Goal: Information Seeking & Learning: Learn about a topic

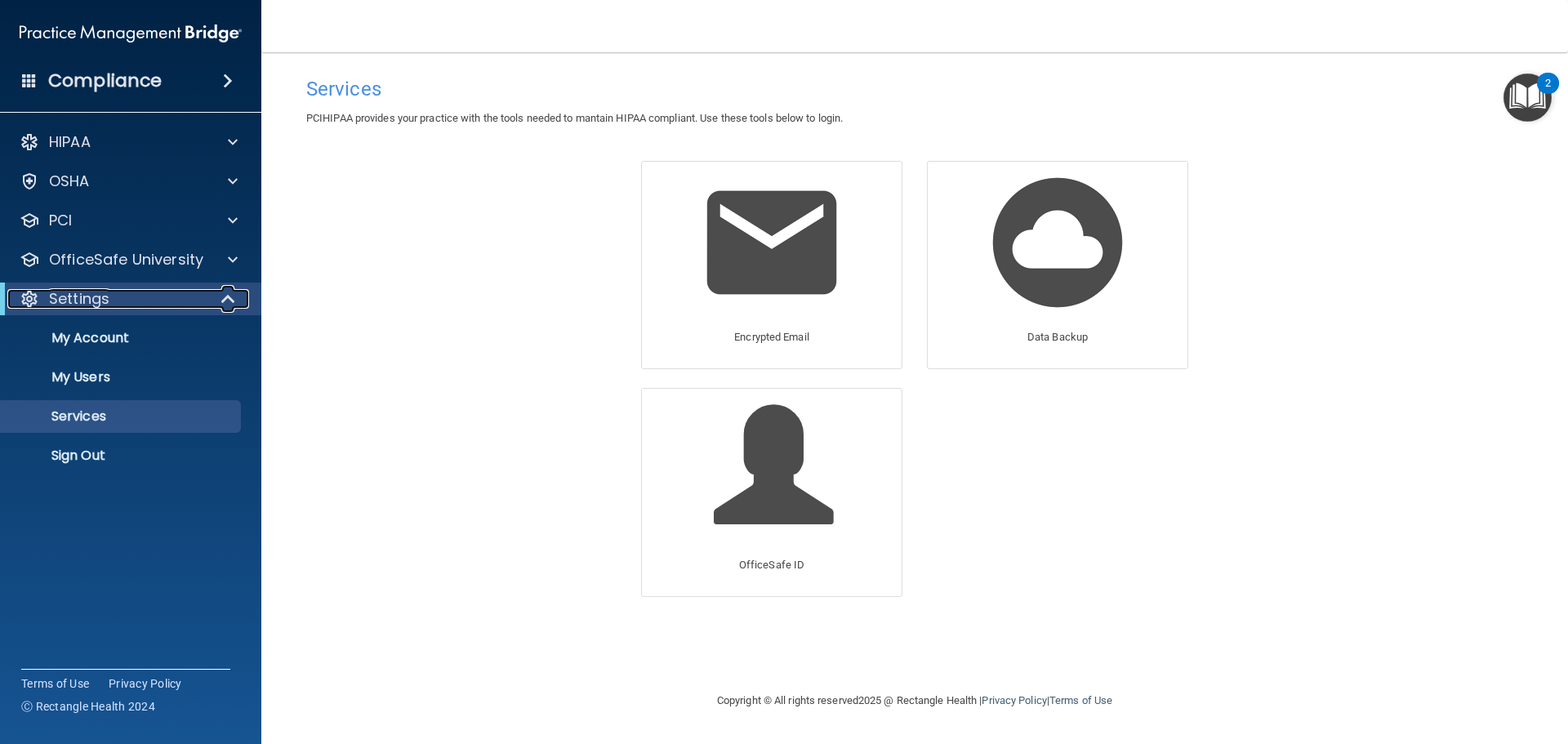
click at [159, 308] on div "Settings" at bounding box center [108, 299] width 201 height 20
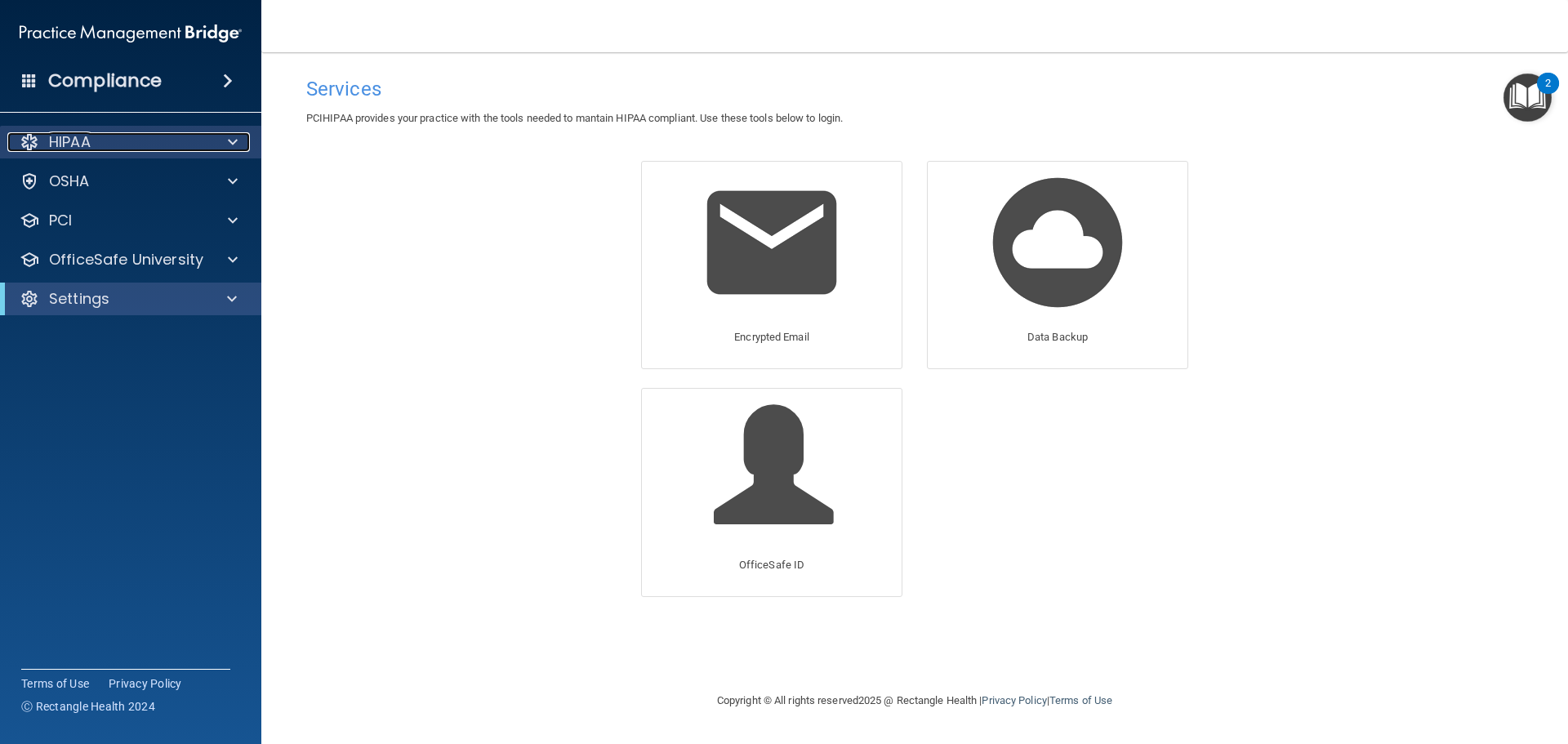
click at [140, 142] on div "HIPAA" at bounding box center [109, 142] width 202 height 20
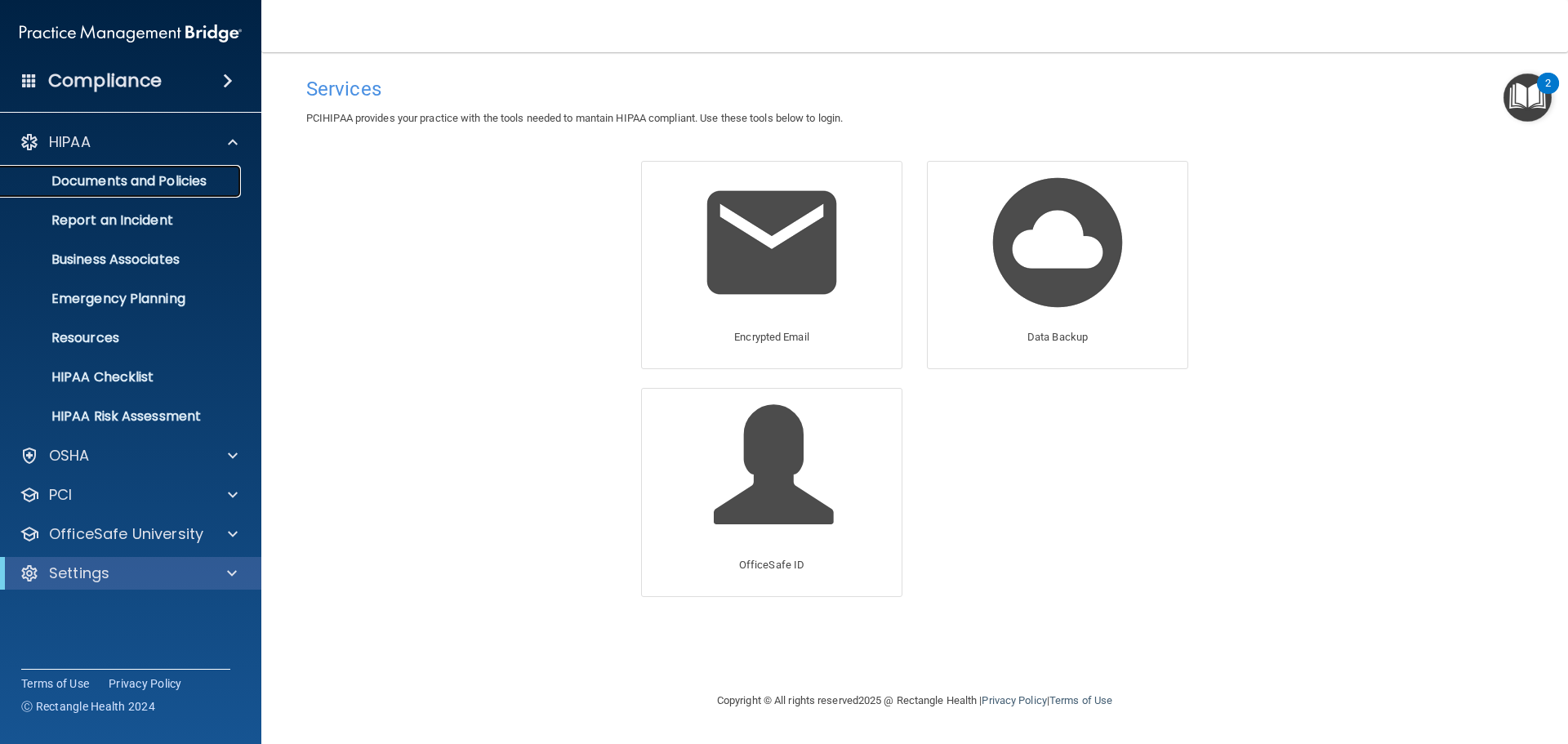
click at [138, 170] on link "Documents and Policies" at bounding box center [112, 181] width 257 height 32
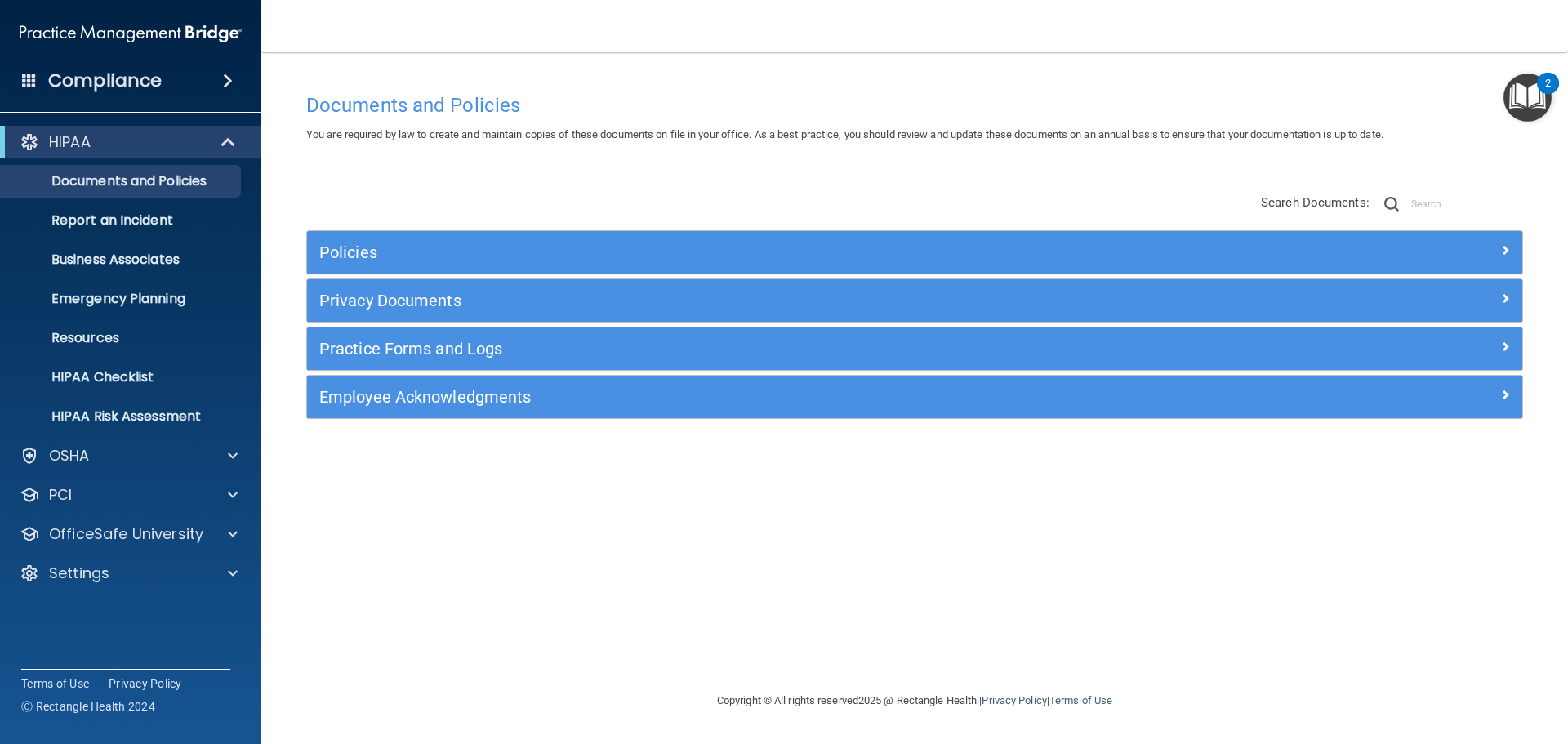
click at [212, 129] on div "HIPAA" at bounding box center [131, 142] width 262 height 32
click at [206, 141] on div "HIPAA" at bounding box center [108, 142] width 201 height 20
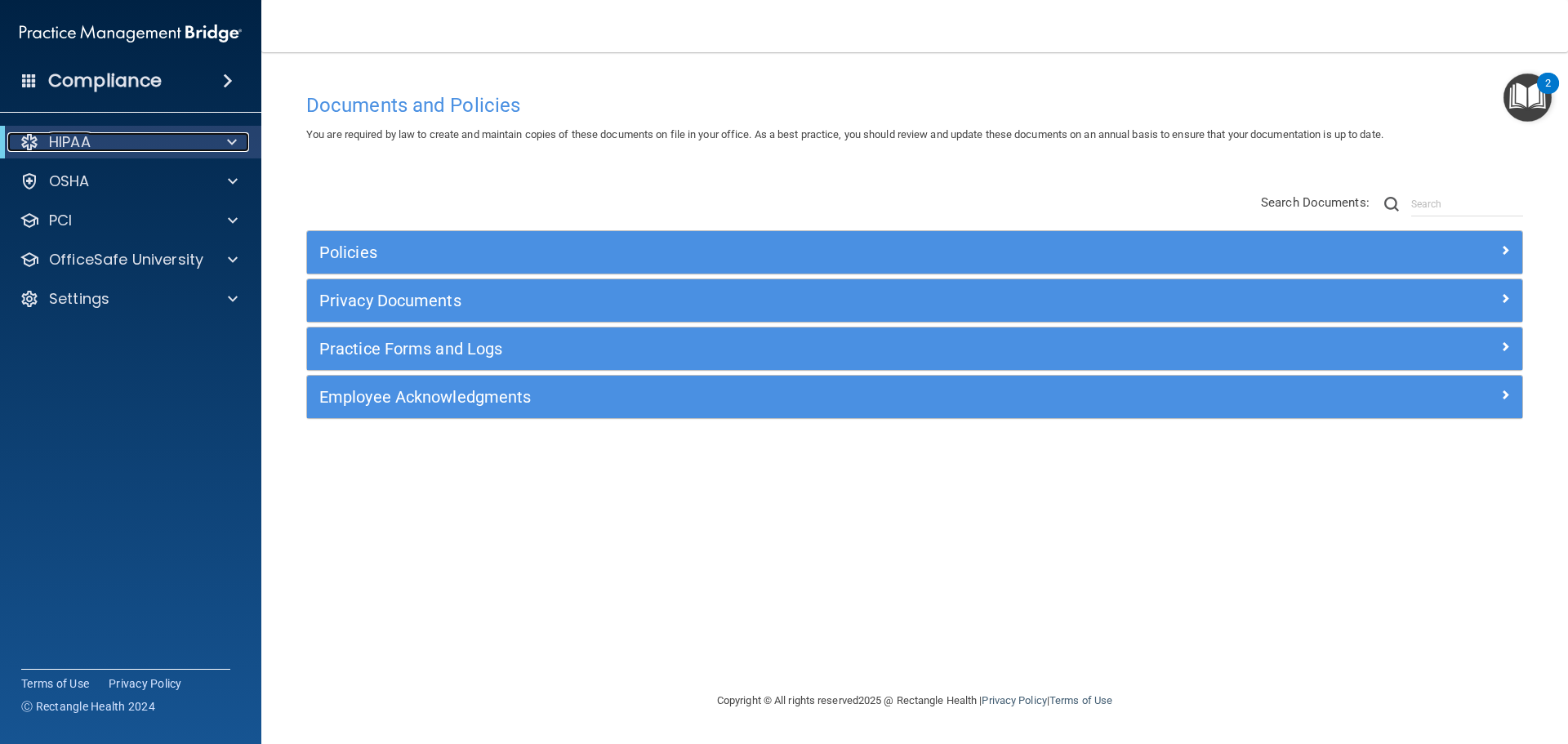
click at [197, 134] on div "HIPAA" at bounding box center [108, 142] width 201 height 20
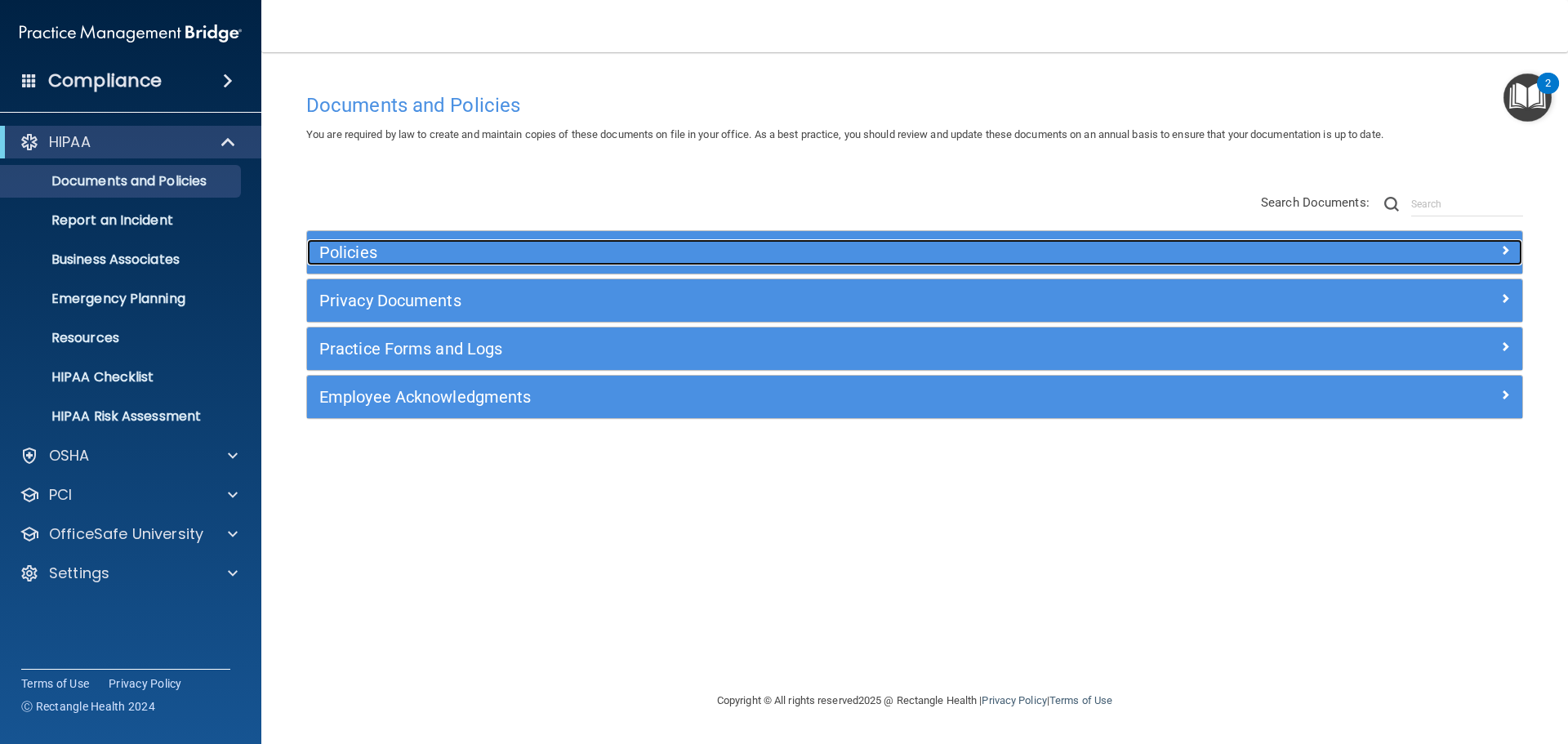
click at [692, 260] on h5 "Policies" at bounding box center [762, 252] width 887 height 18
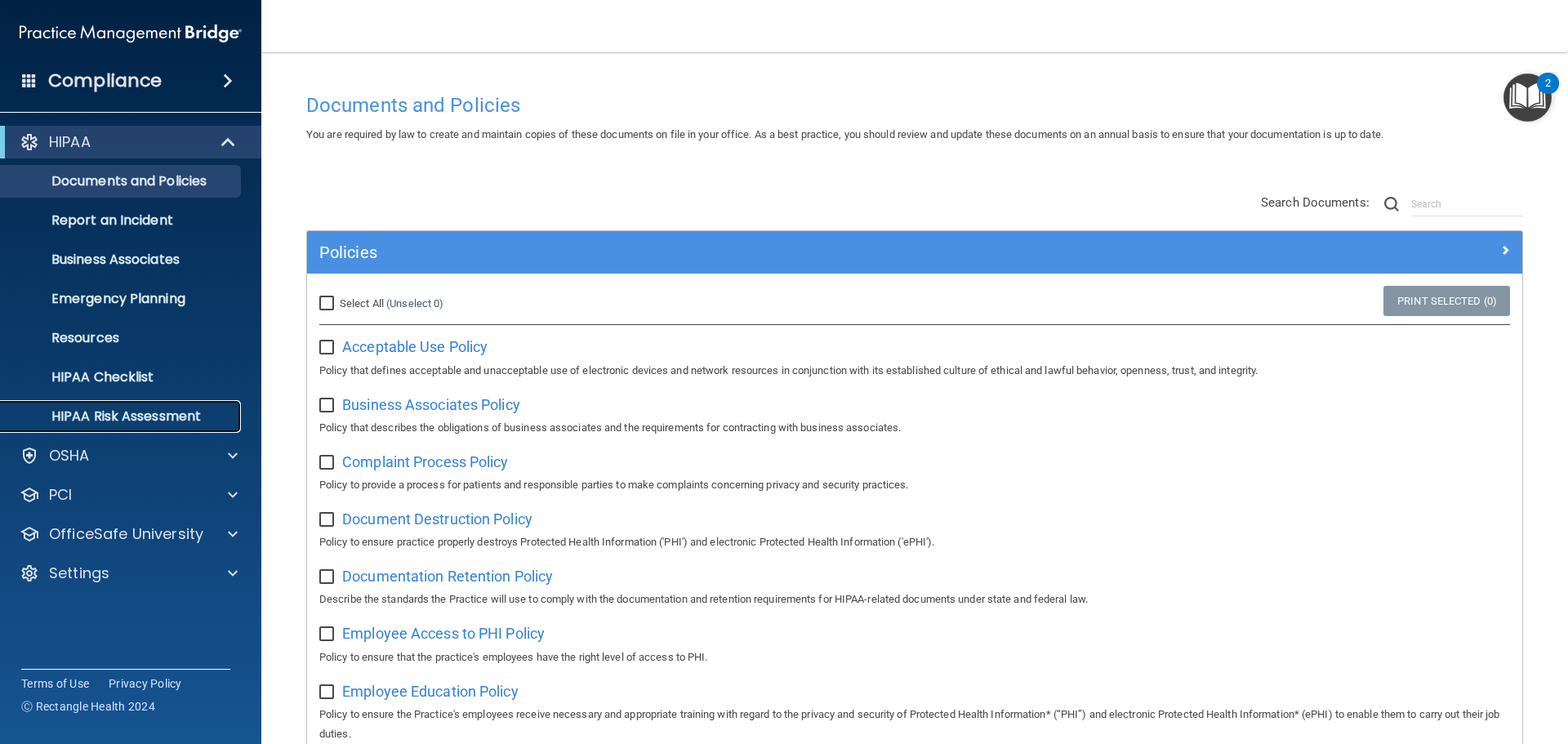
click at [195, 409] on p "HIPAA Risk Assessment" at bounding box center [122, 416] width 223 height 16
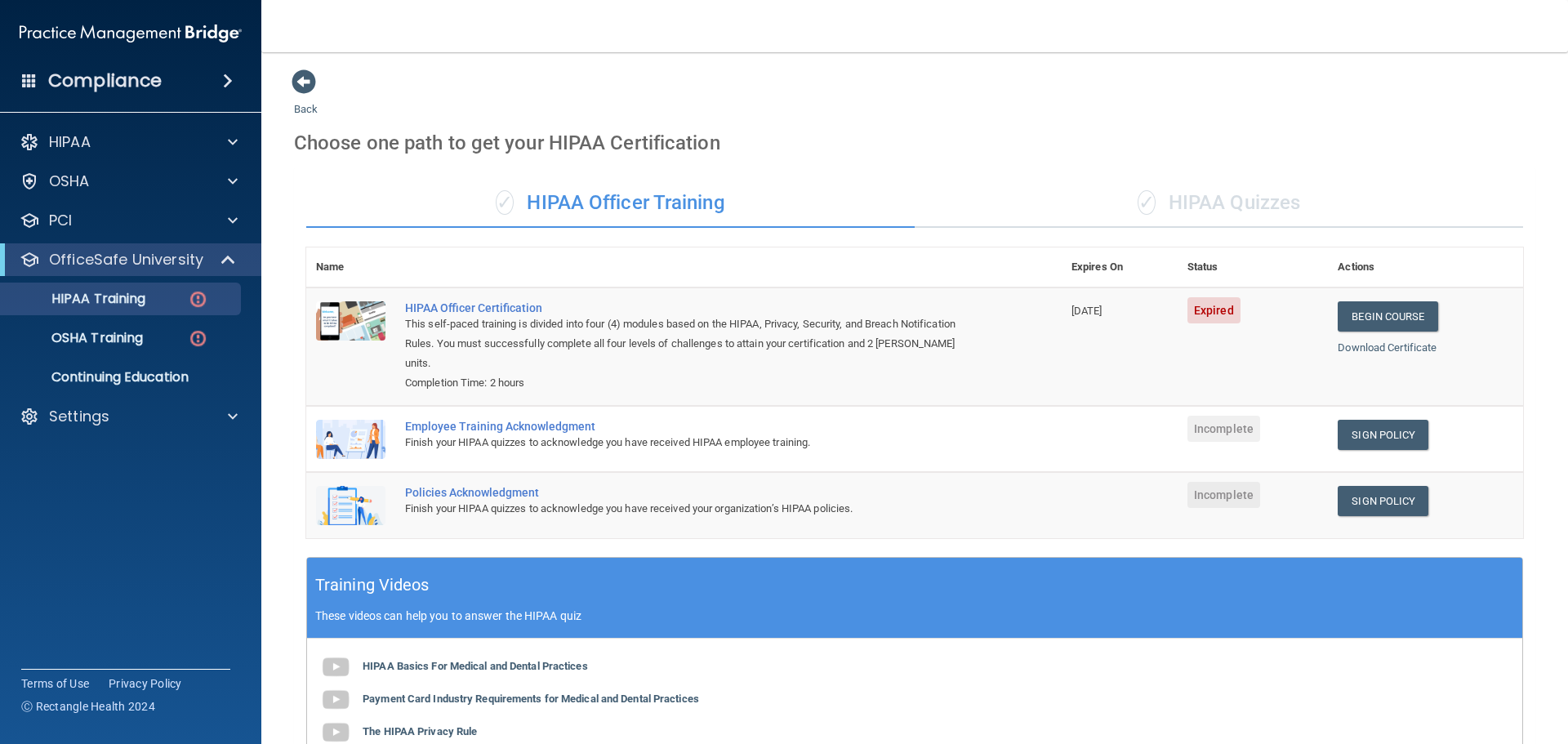
click at [1208, 223] on div "✓ HIPAA Quizzes" at bounding box center [1218, 202] width 608 height 49
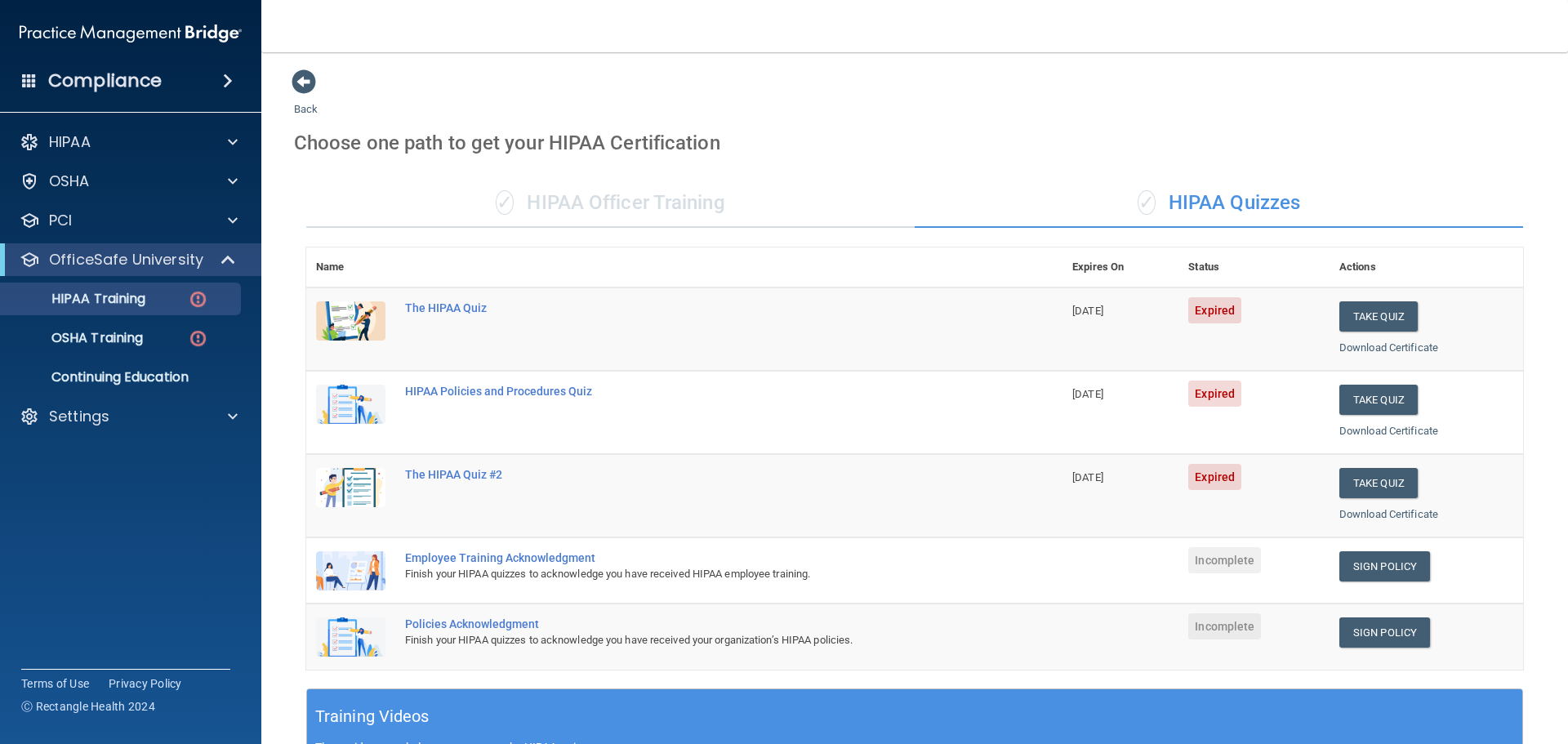
click at [704, 222] on div "✓ HIPAA Officer Training" at bounding box center [610, 202] width 608 height 49
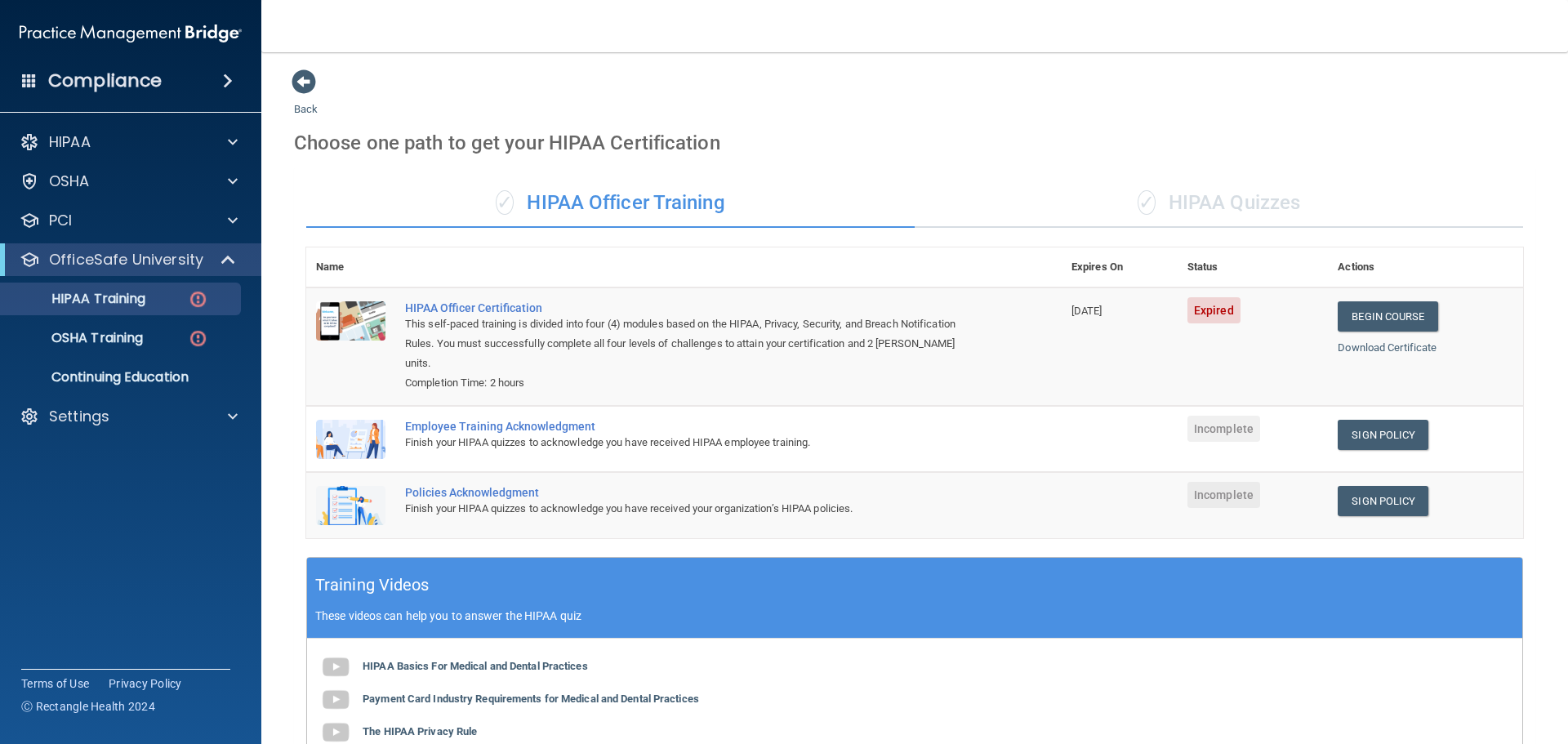
drag, startPoint x: 567, startPoint y: 366, endPoint x: 700, endPoint y: 357, distance: 133.3
click at [540, 373] on div "Completion Time: 2 hours" at bounding box center [692, 383] width 575 height 20
drag, startPoint x: 969, startPoint y: 346, endPoint x: 850, endPoint y: 343, distance: 119.0
click at [850, 343] on td "HIPAA Officer Certification This self-paced training is divided into four (4) m…" at bounding box center [729, 347] width 667 height 118
click at [944, 347] on div "This self-paced training is divided into four (4) modules based on the HIPAA, P…" at bounding box center [692, 344] width 575 height 59
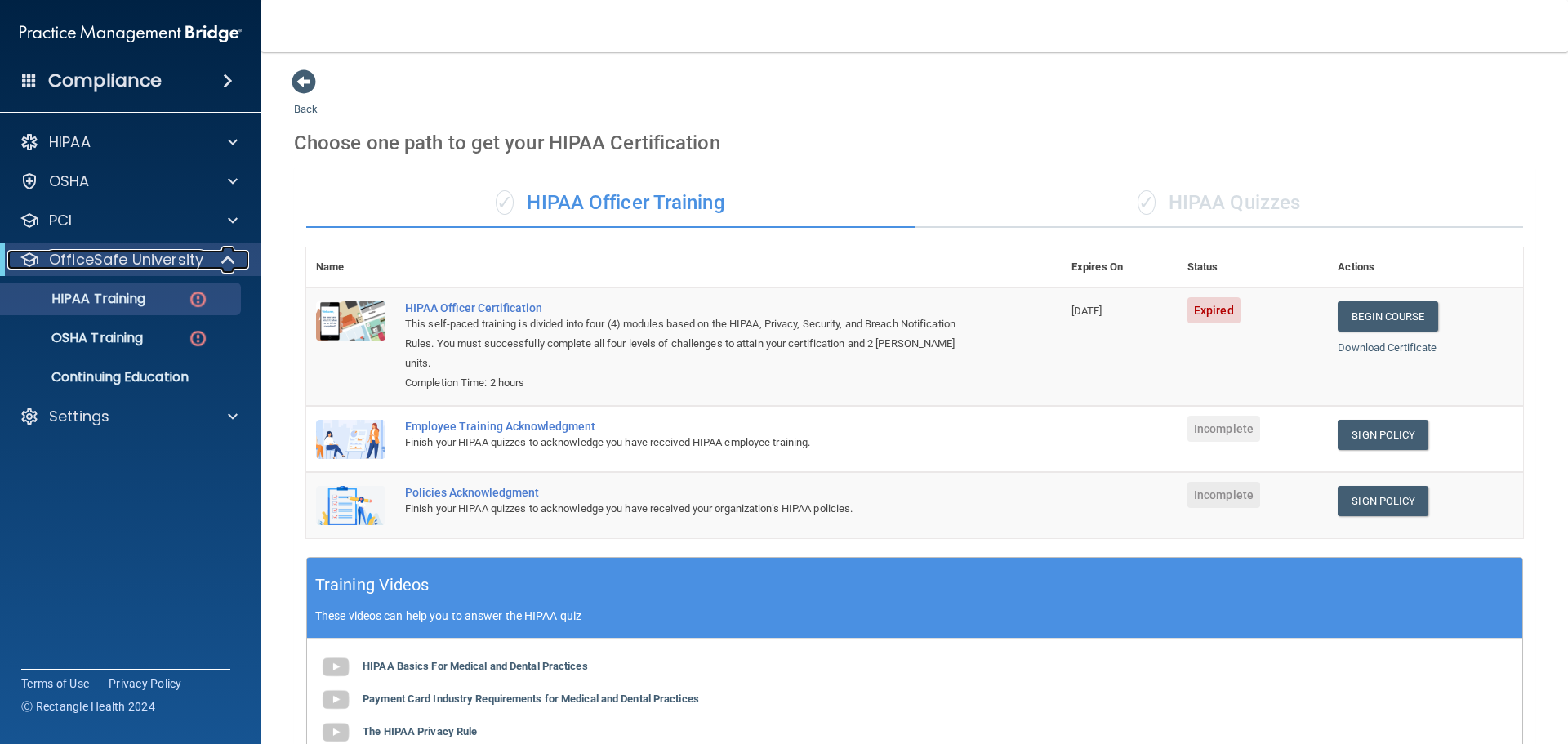
click at [177, 268] on p "OfficeSafe University" at bounding box center [126, 260] width 155 height 20
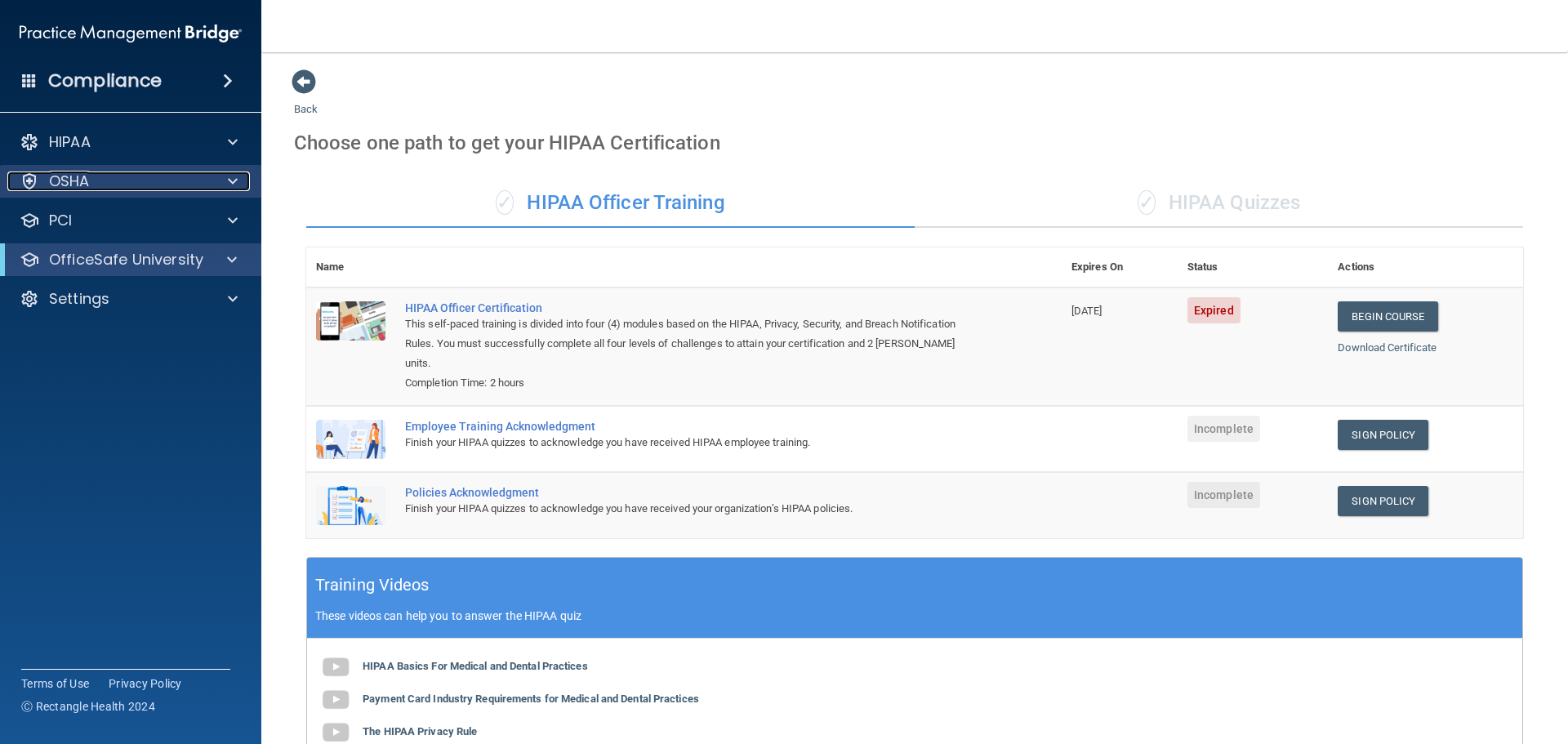
click at [202, 188] on div "OSHA" at bounding box center [109, 181] width 202 height 20
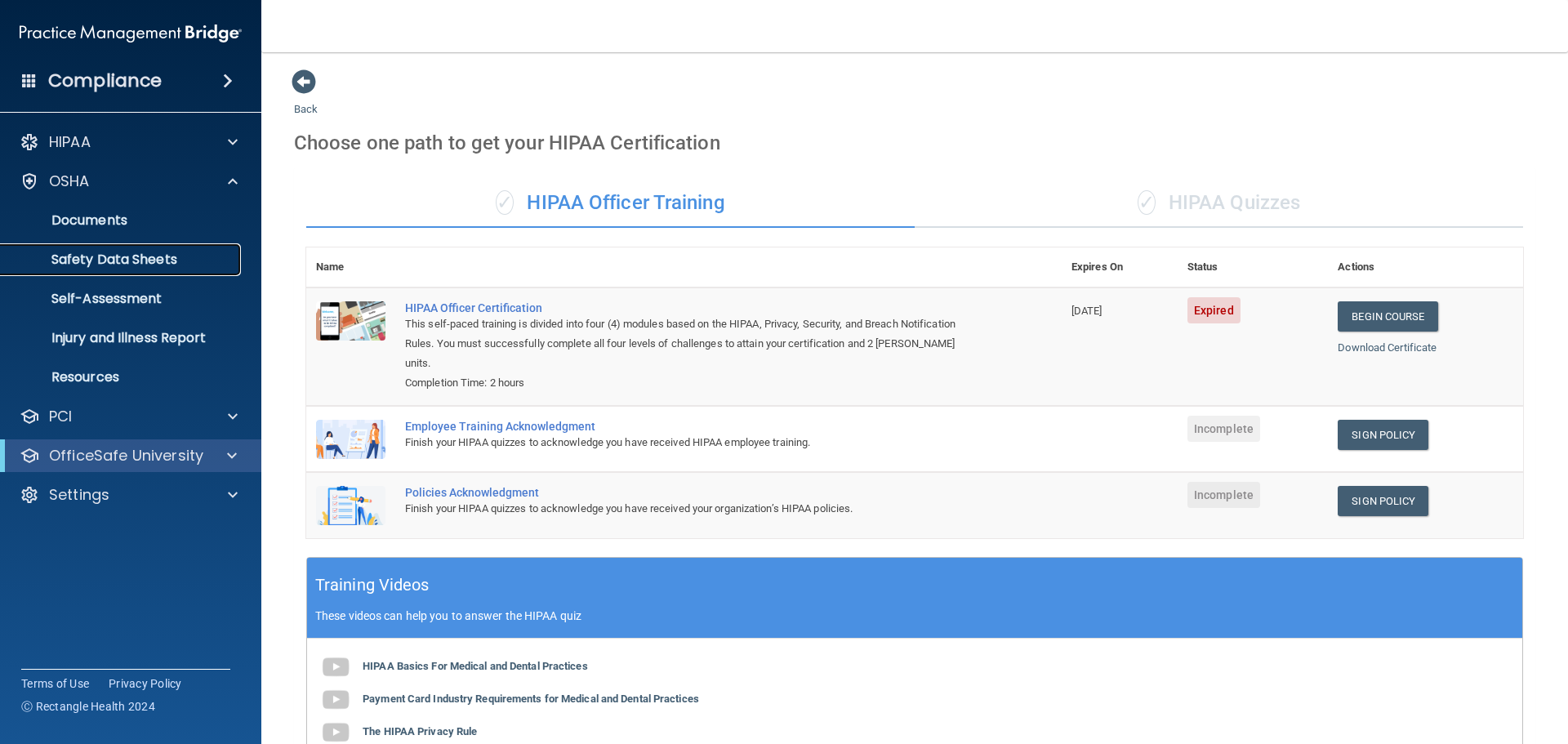
click at [205, 272] on link "Safety Data Sheets" at bounding box center [112, 260] width 257 height 32
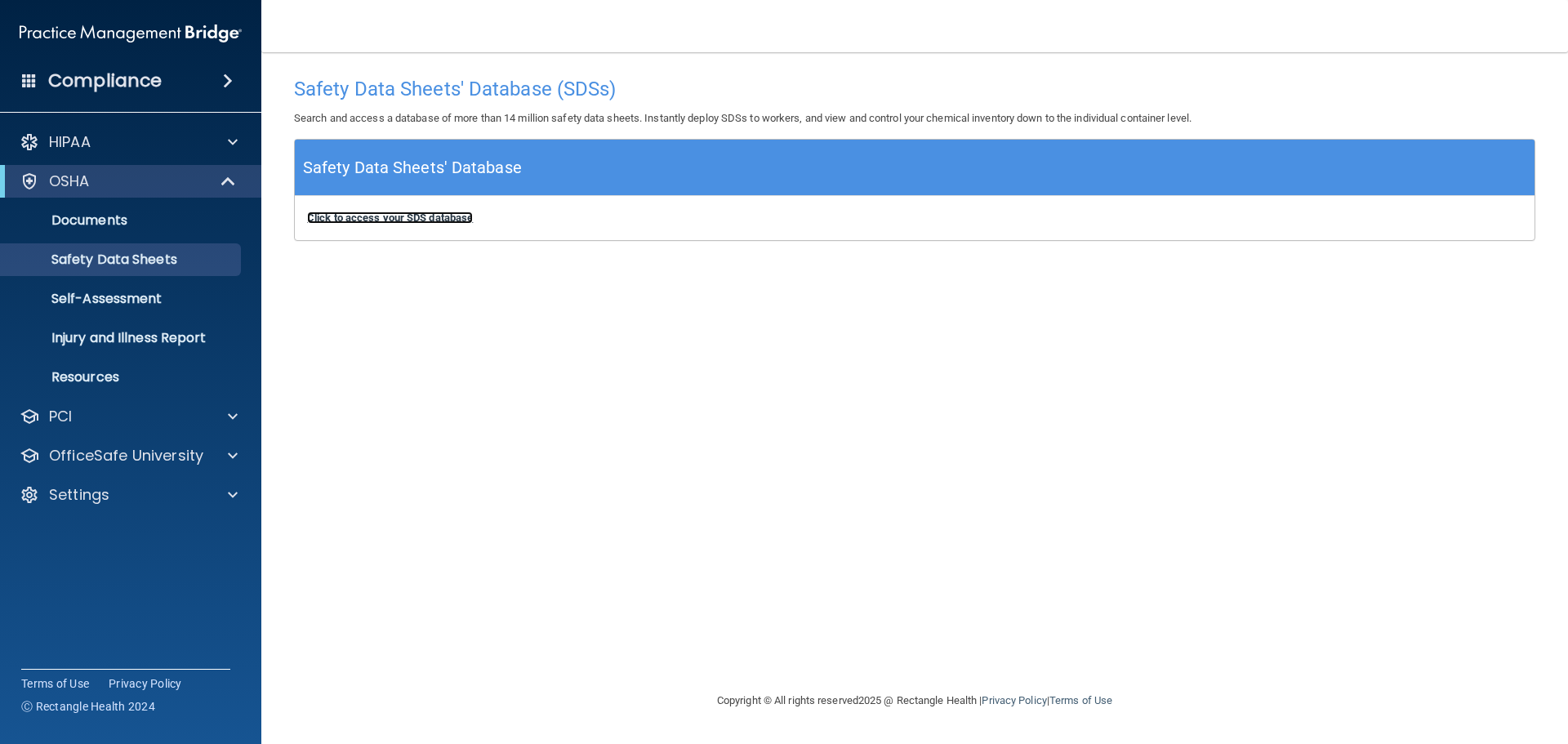
click at [438, 220] on b "Click to access your SDS database" at bounding box center [391, 218] width 166 height 12
click at [110, 347] on p "Injury and Illness Report" at bounding box center [122, 338] width 223 height 16
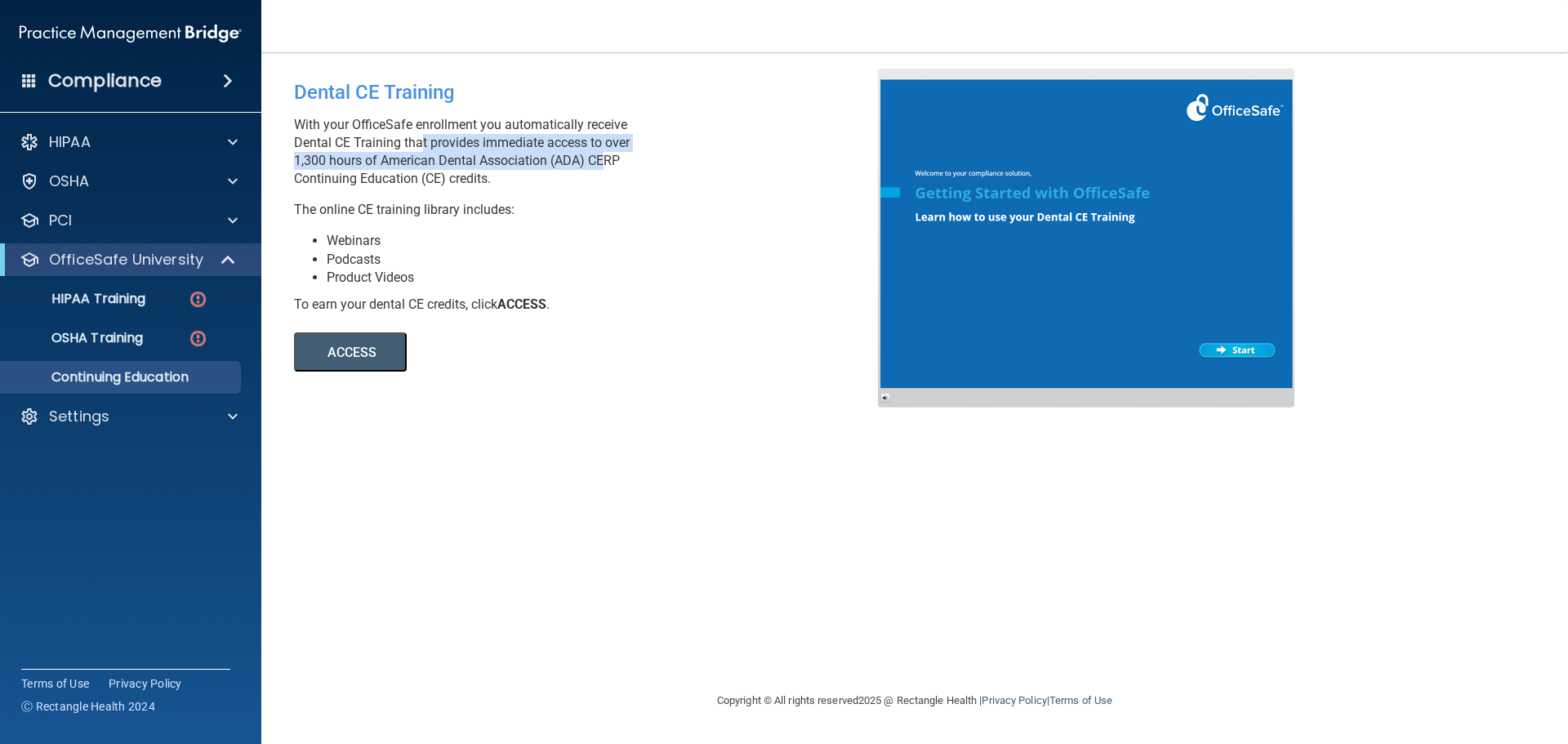
drag, startPoint x: 596, startPoint y: 161, endPoint x: 415, endPoint y: 151, distance: 181.3
click at [415, 151] on p "With your OfficeSafe enrollment you automatically receive Dental CE Training th…" at bounding box center [592, 151] width 596 height 72
click at [481, 165] on p "With your OfficeSafe enrollment you automatically receive Dental CE Training th…" at bounding box center [592, 151] width 596 height 72
click at [147, 250] on p "OfficeSafe University" at bounding box center [126, 260] width 155 height 20
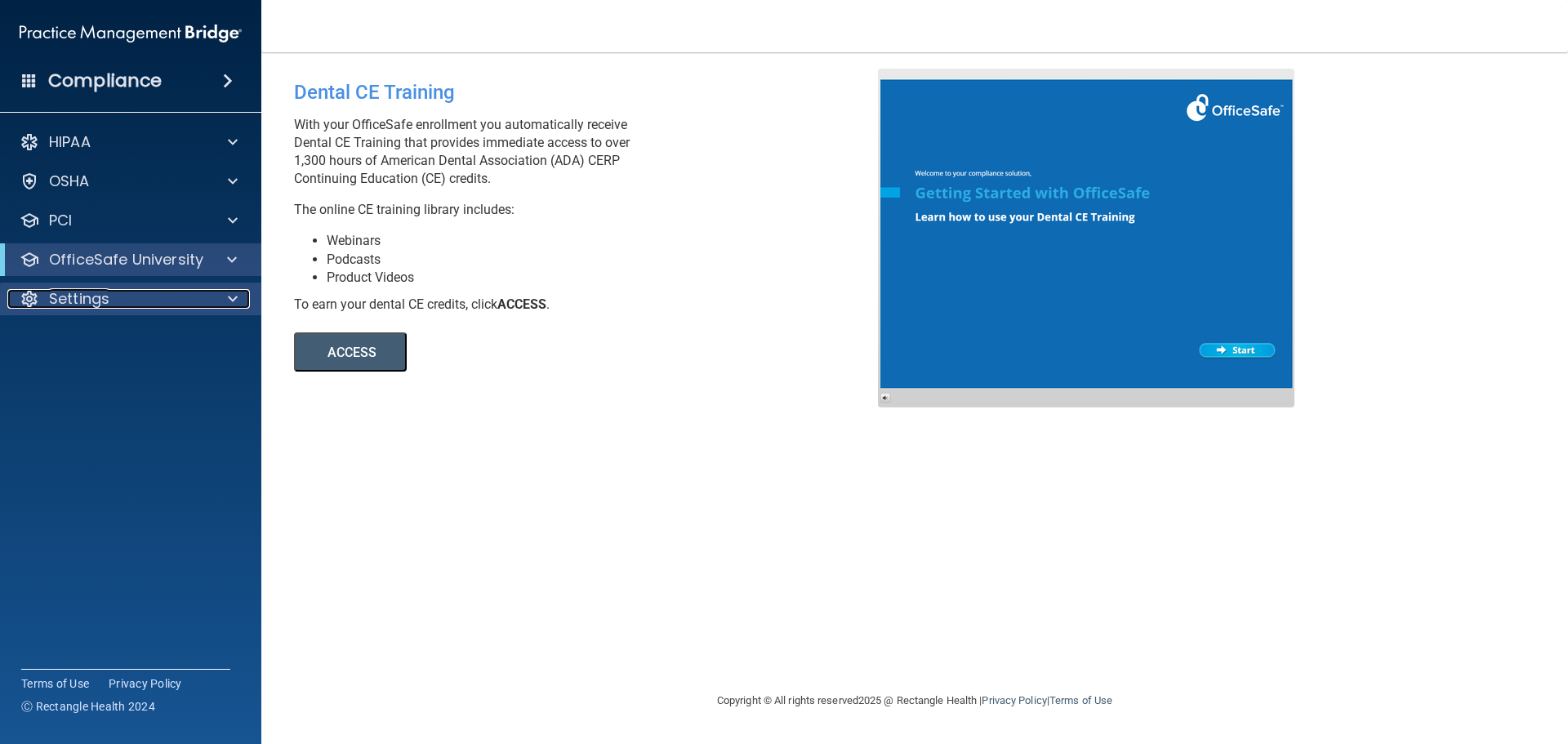
click at [158, 308] on div "Settings" at bounding box center [109, 299] width 202 height 20
click at [180, 297] on div "Settings" at bounding box center [109, 299] width 202 height 20
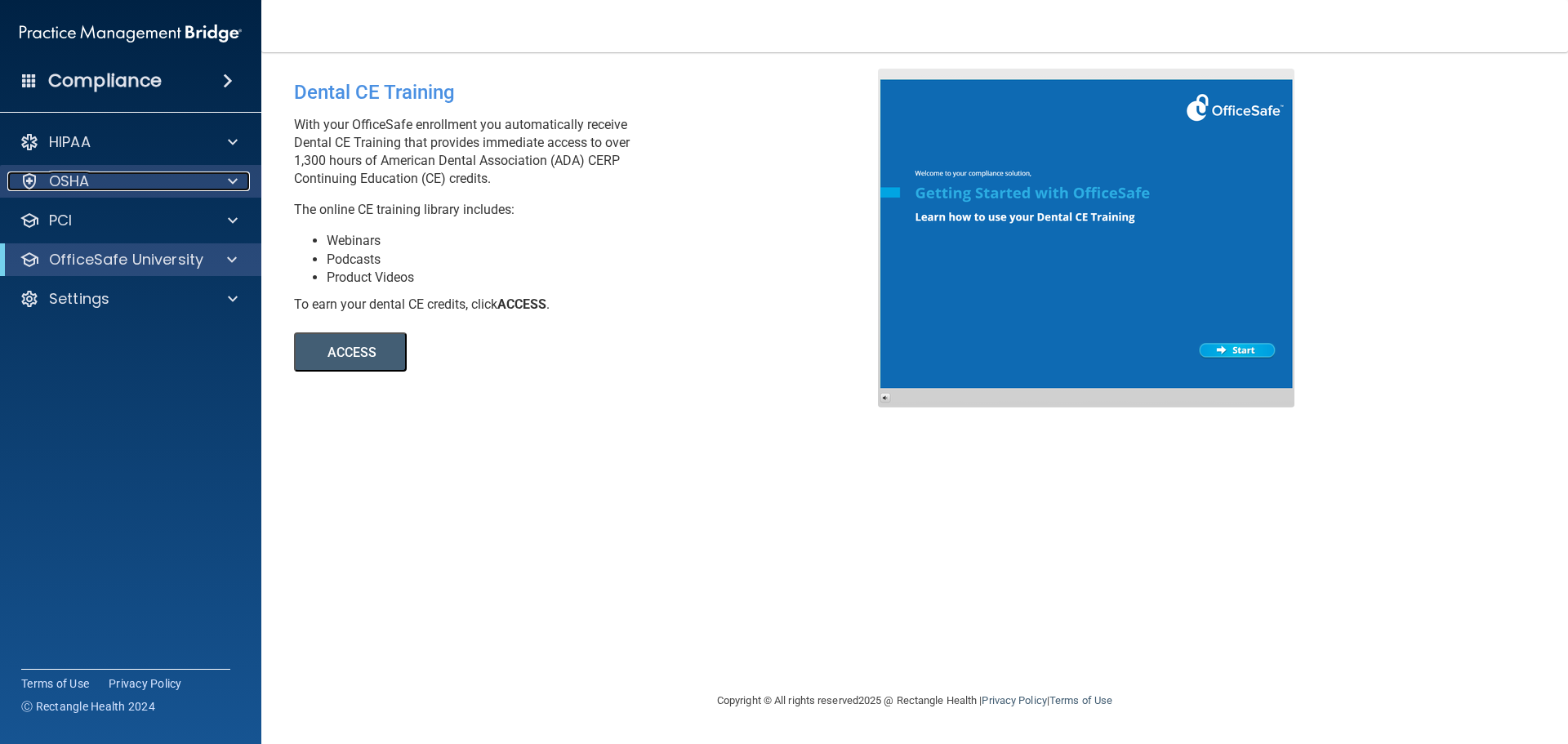
click at [137, 183] on div "OSHA" at bounding box center [109, 181] width 202 height 20
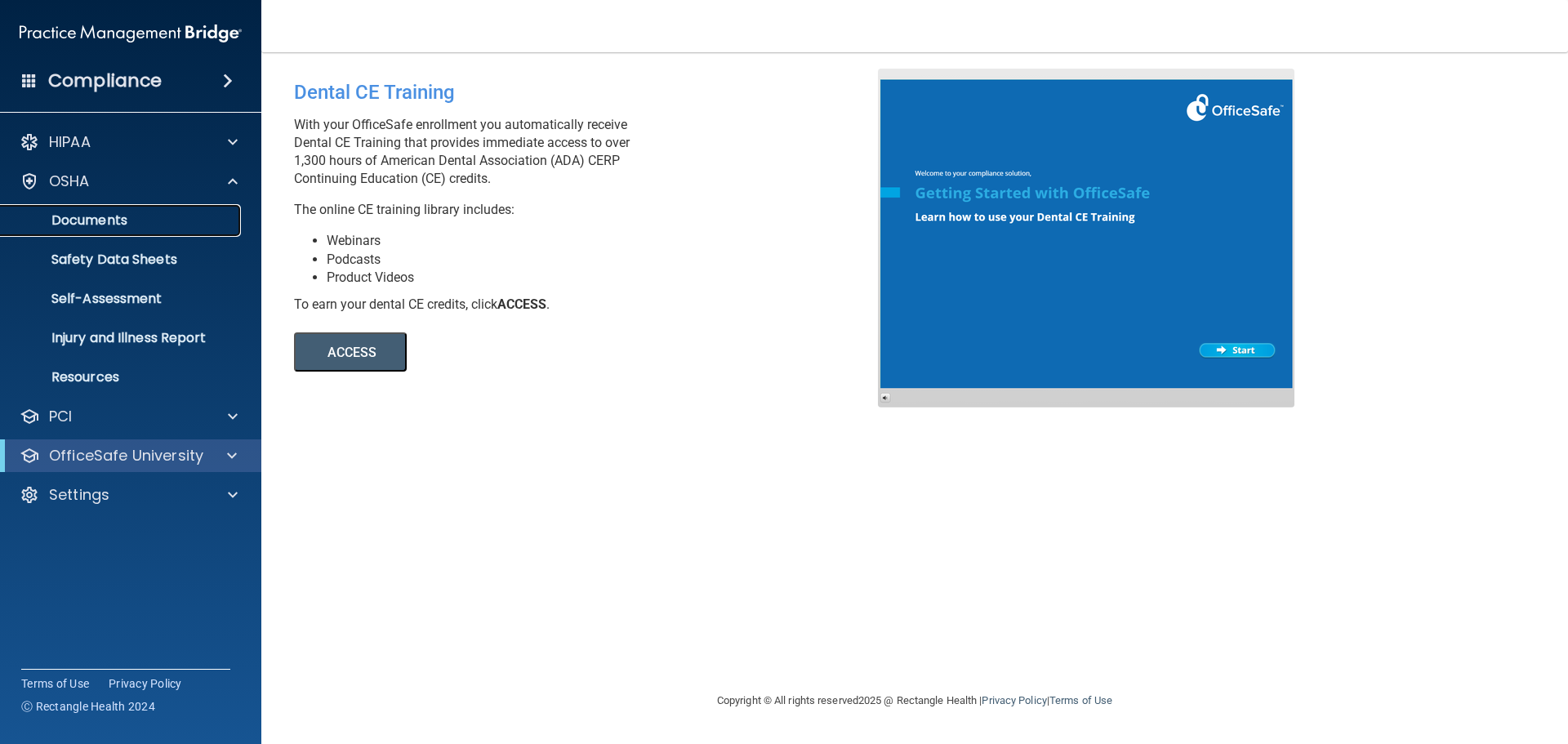
click at [193, 229] on link "Documents" at bounding box center [112, 221] width 257 height 32
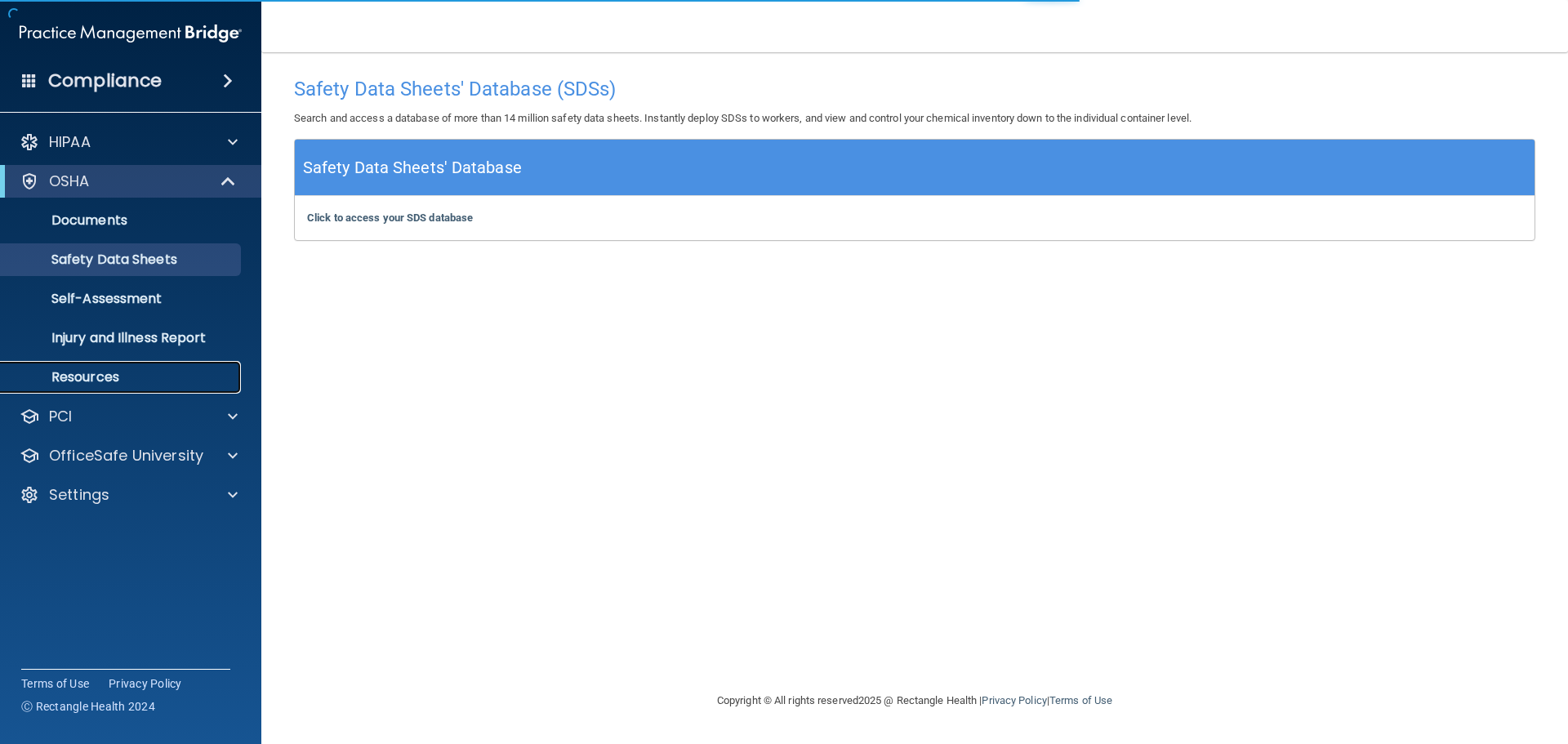
click at [210, 386] on link "Resources" at bounding box center [112, 377] width 257 height 32
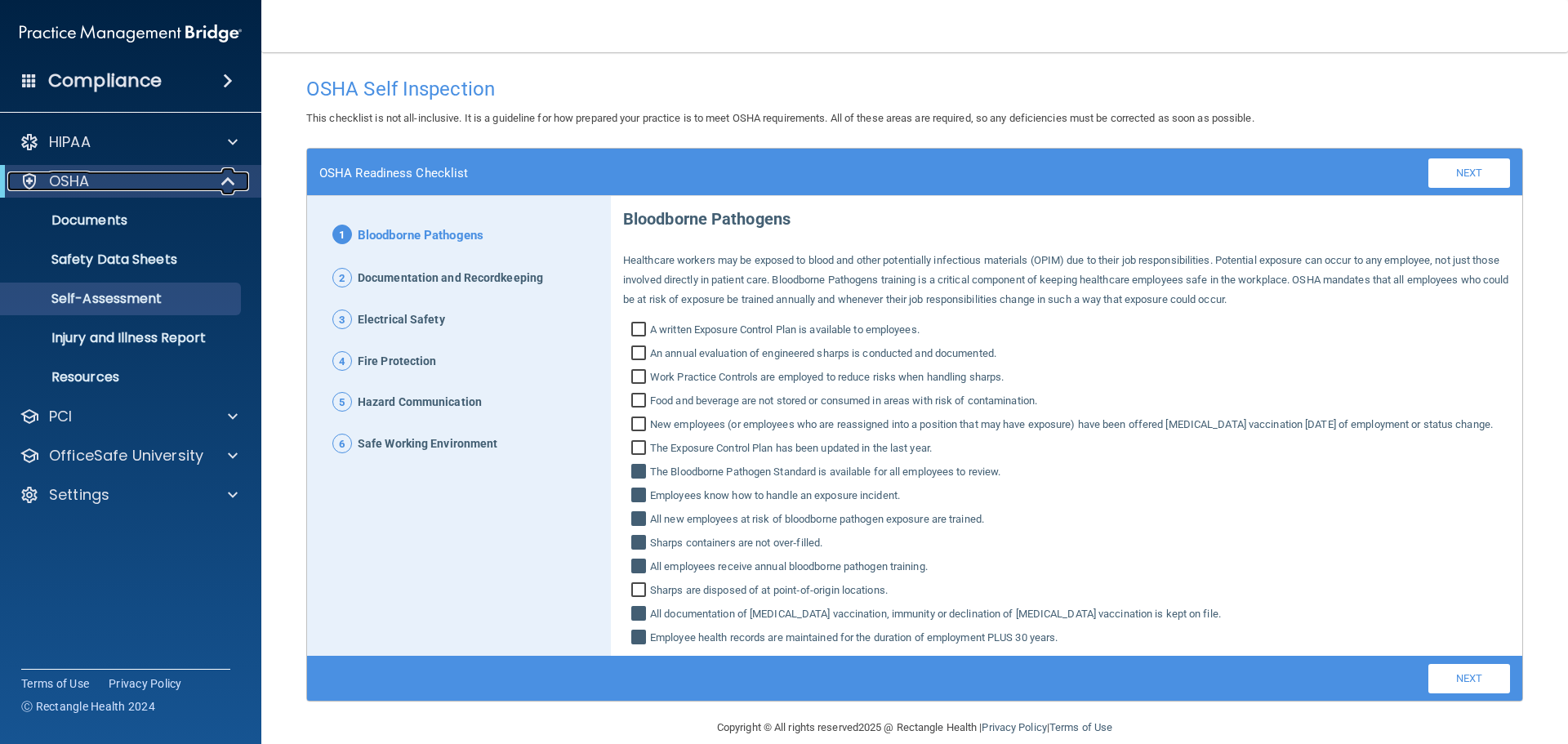
click at [183, 185] on div "OSHA" at bounding box center [108, 181] width 201 height 20
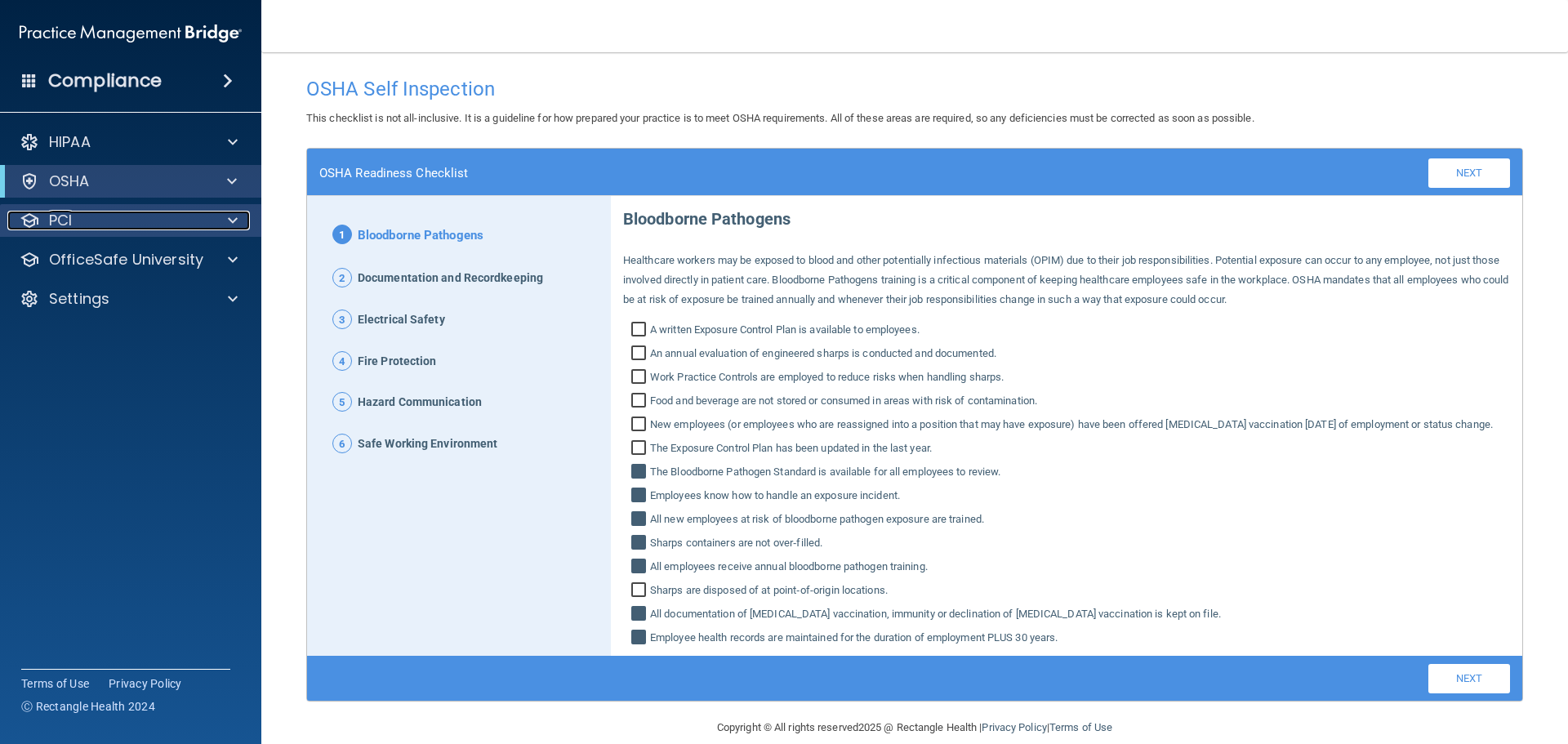
click at [148, 227] on div "PCI" at bounding box center [109, 221] width 202 height 20
click at [156, 229] on div "PCI" at bounding box center [109, 221] width 202 height 20
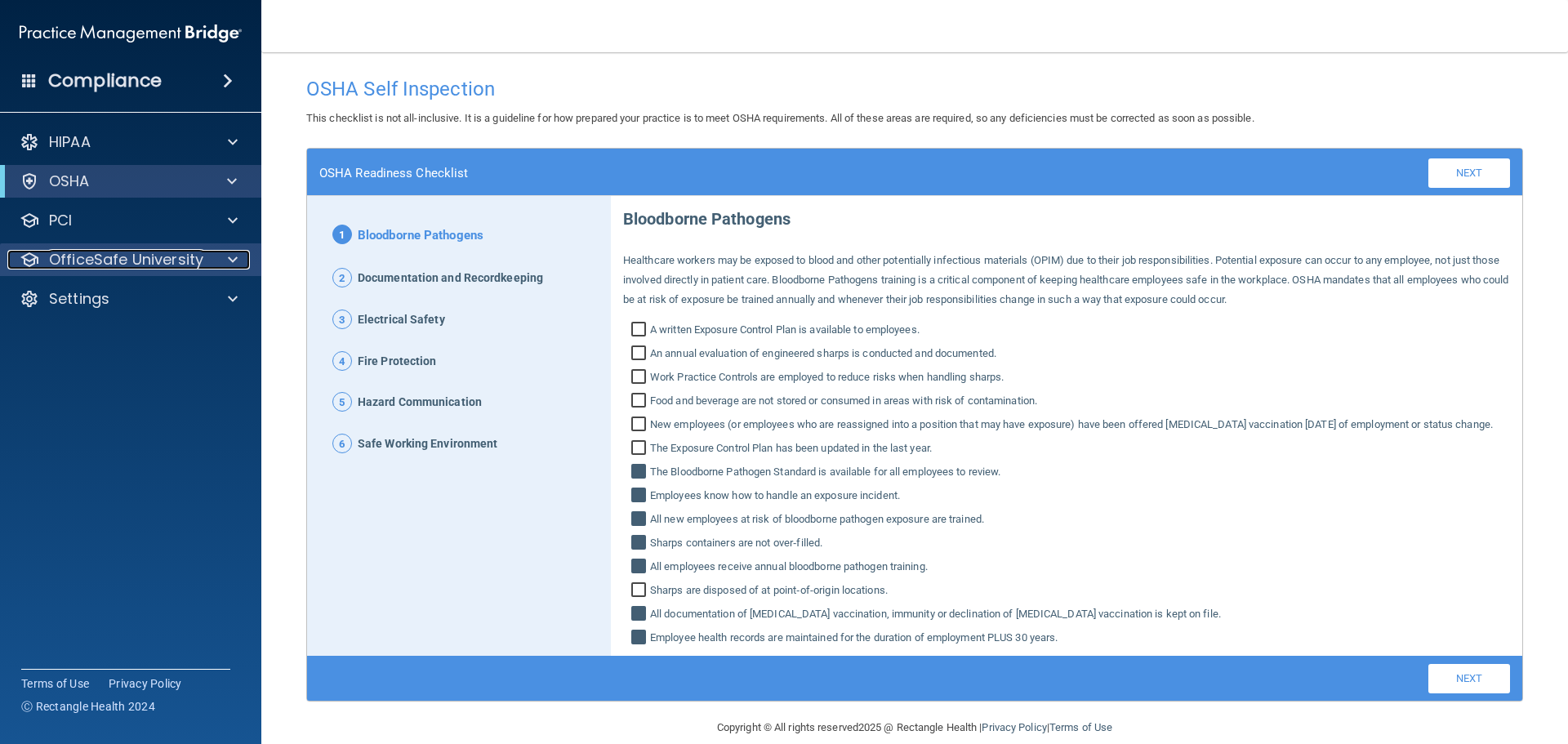
click at [158, 265] on p "OfficeSafe University" at bounding box center [126, 260] width 155 height 20
click at [159, 260] on p "OfficeSafe University" at bounding box center [126, 260] width 155 height 20
